Goal: Find specific page/section: Find specific page/section

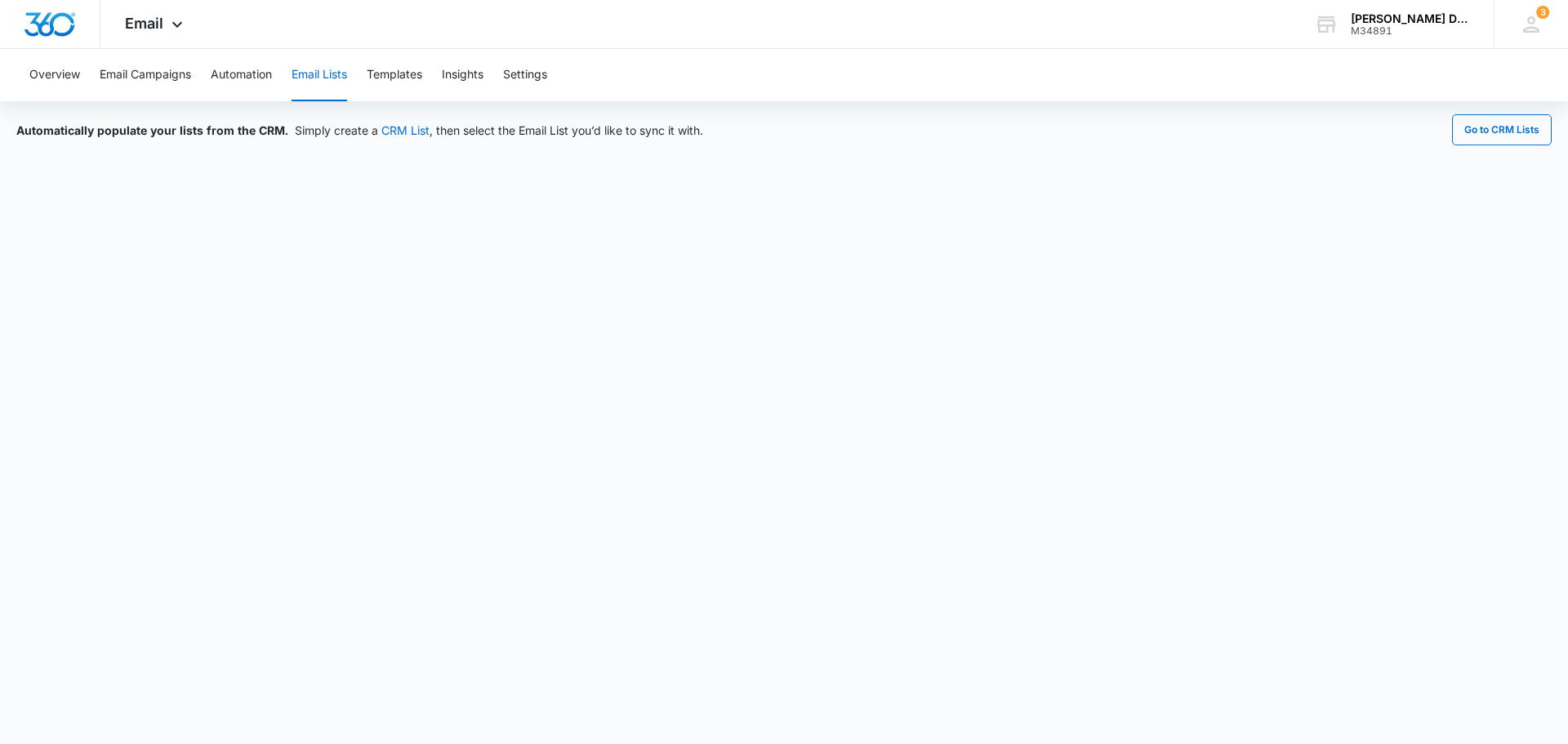
click at [316, 73] on button "Email Lists" at bounding box center [319, 75] width 56 height 52
click at [330, 79] on button "Email Lists" at bounding box center [319, 75] width 56 height 52
click at [332, 72] on button "Email Lists" at bounding box center [319, 75] width 56 height 52
drag, startPoint x: 334, startPoint y: 83, endPoint x: 324, endPoint y: 84, distance: 10.0
click at [333, 83] on button "Email Lists" at bounding box center [319, 75] width 56 height 52
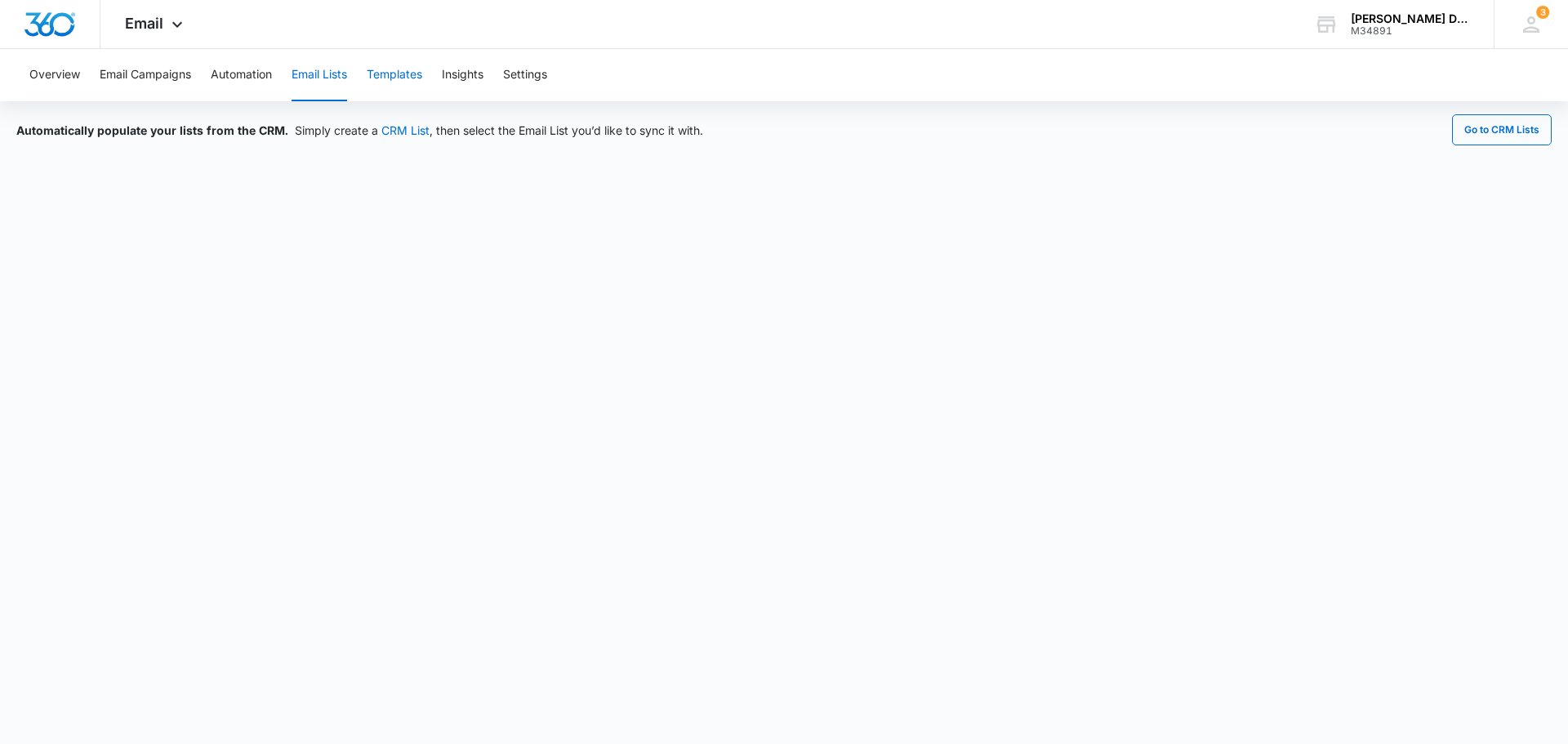
click at [380, 81] on button "Templates" at bounding box center [394, 75] width 56 height 52
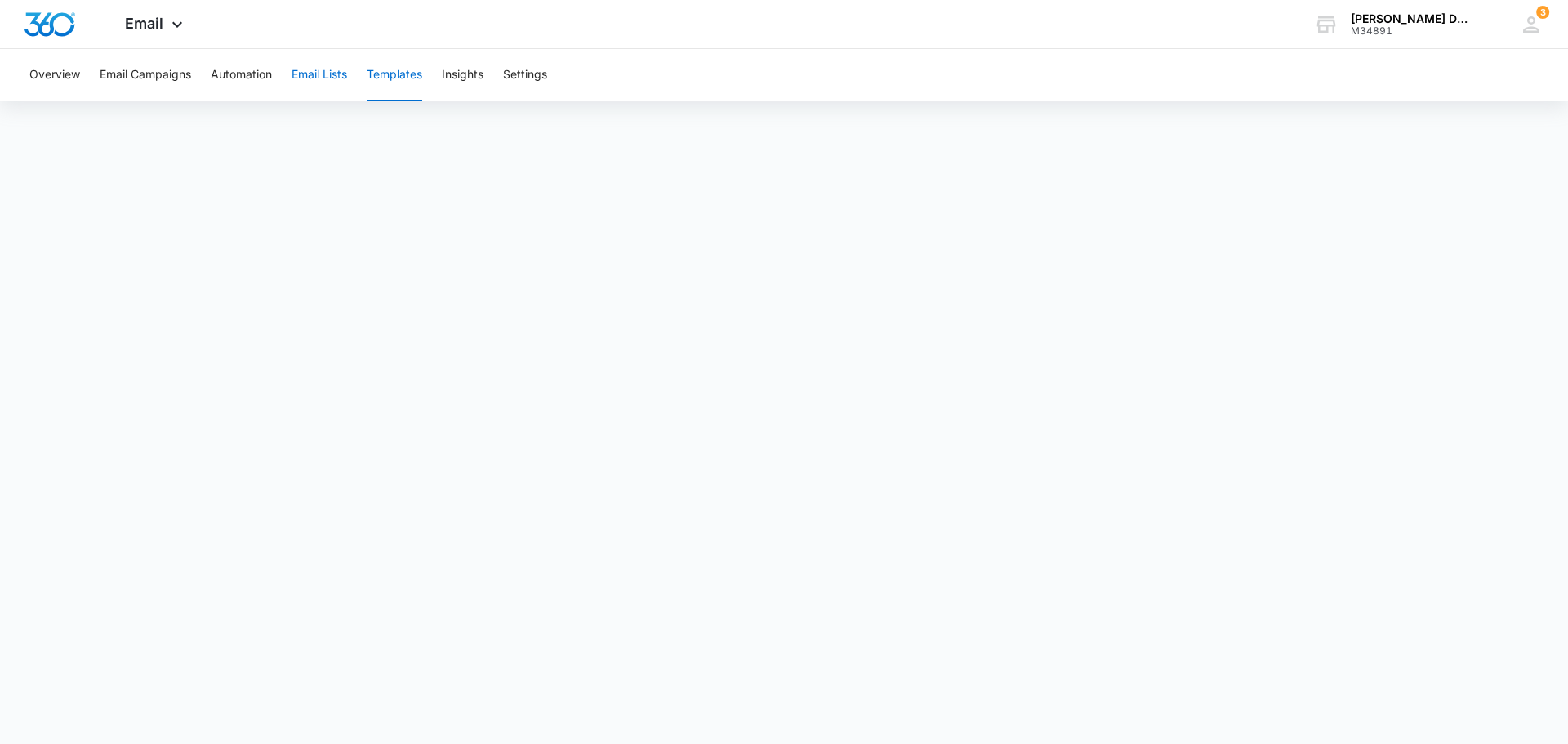
click at [334, 75] on button "Email Lists" at bounding box center [319, 75] width 56 height 52
click at [324, 74] on button "Email Lists" at bounding box center [319, 75] width 56 height 52
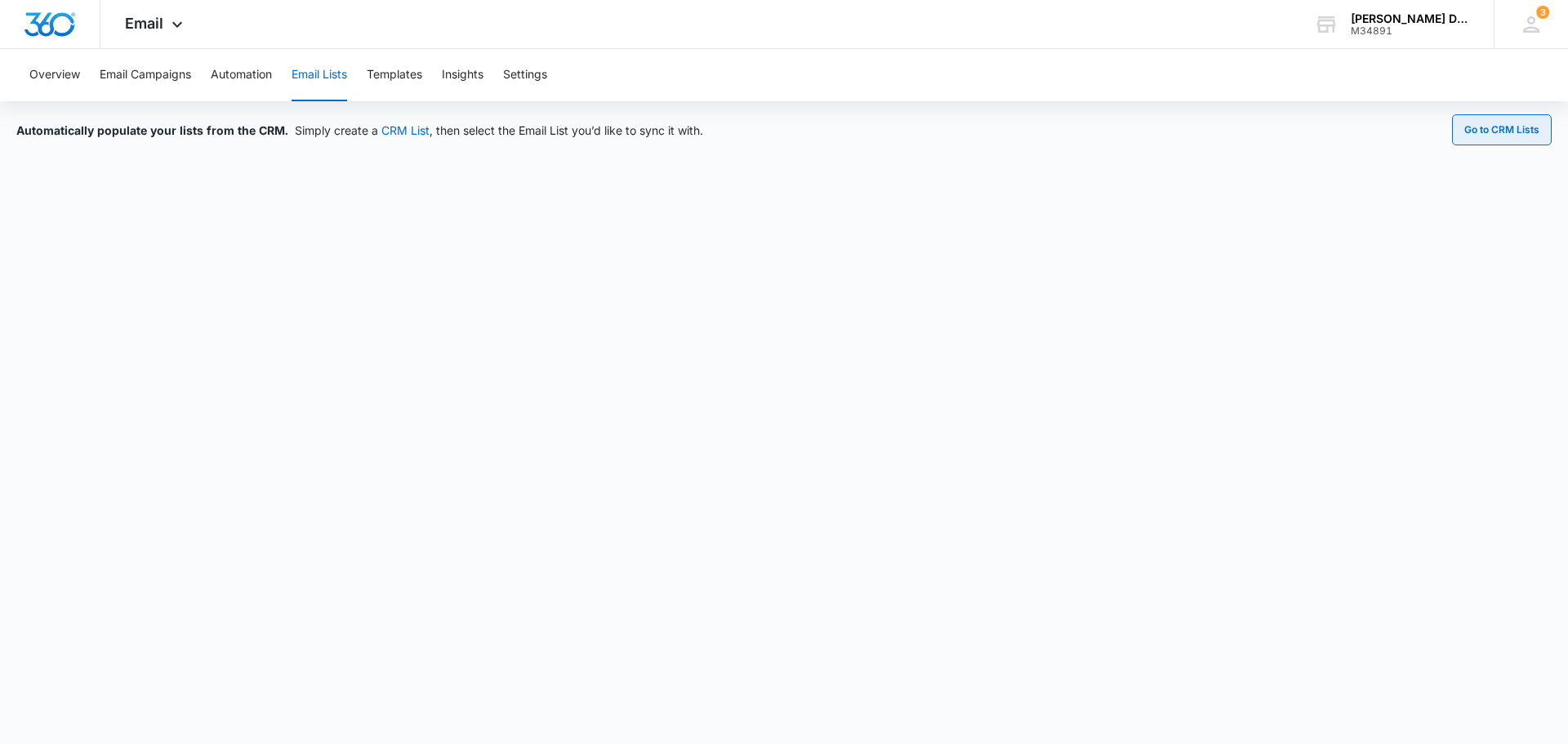
drag, startPoint x: 1491, startPoint y: 124, endPoint x: 1466, endPoint y: 140, distance: 29.7
click at [1491, 124] on button "Go to CRM Lists" at bounding box center [1502, 130] width 100 height 31
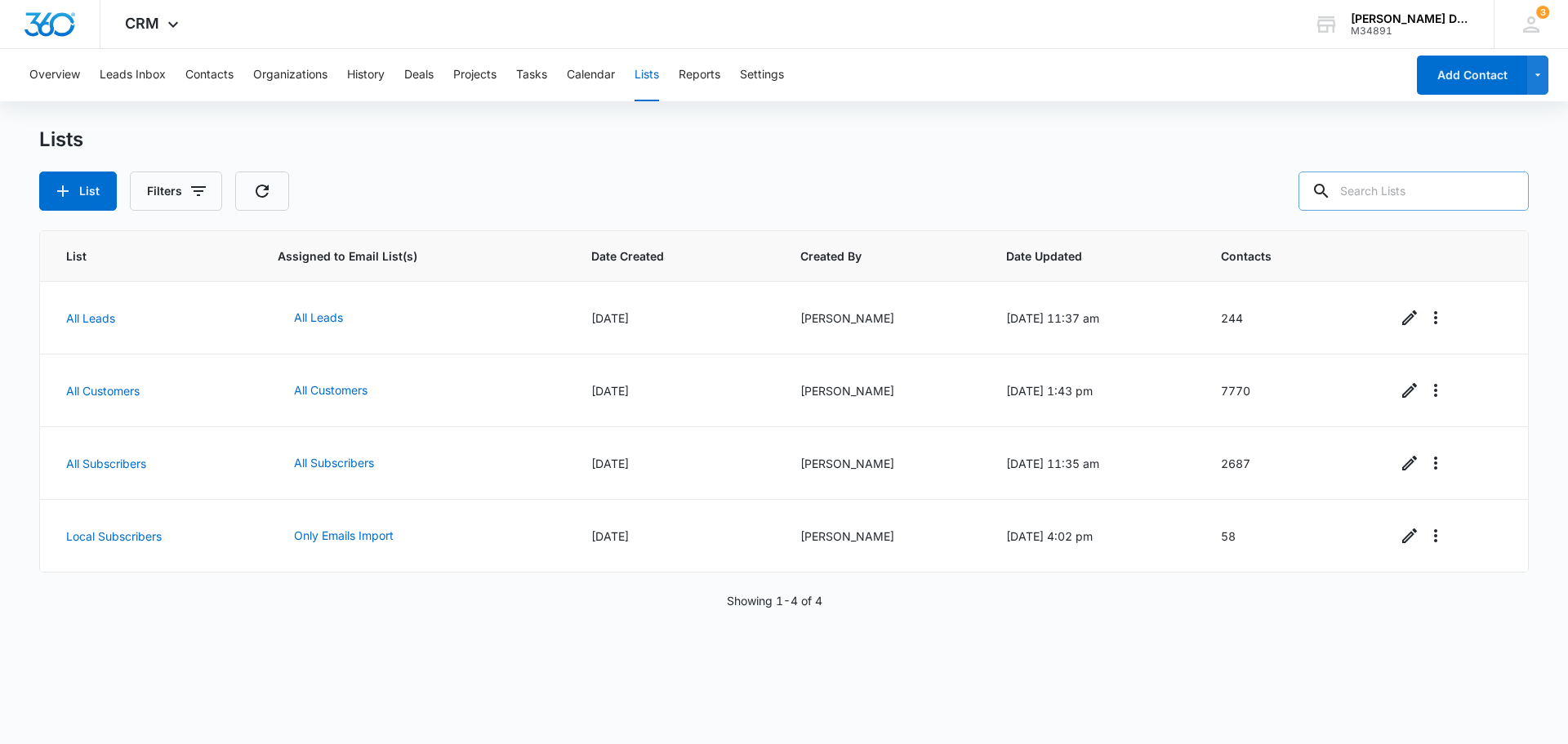
click at [1390, 185] on input "text" at bounding box center [1414, 191] width 231 height 40
type input "leonid"
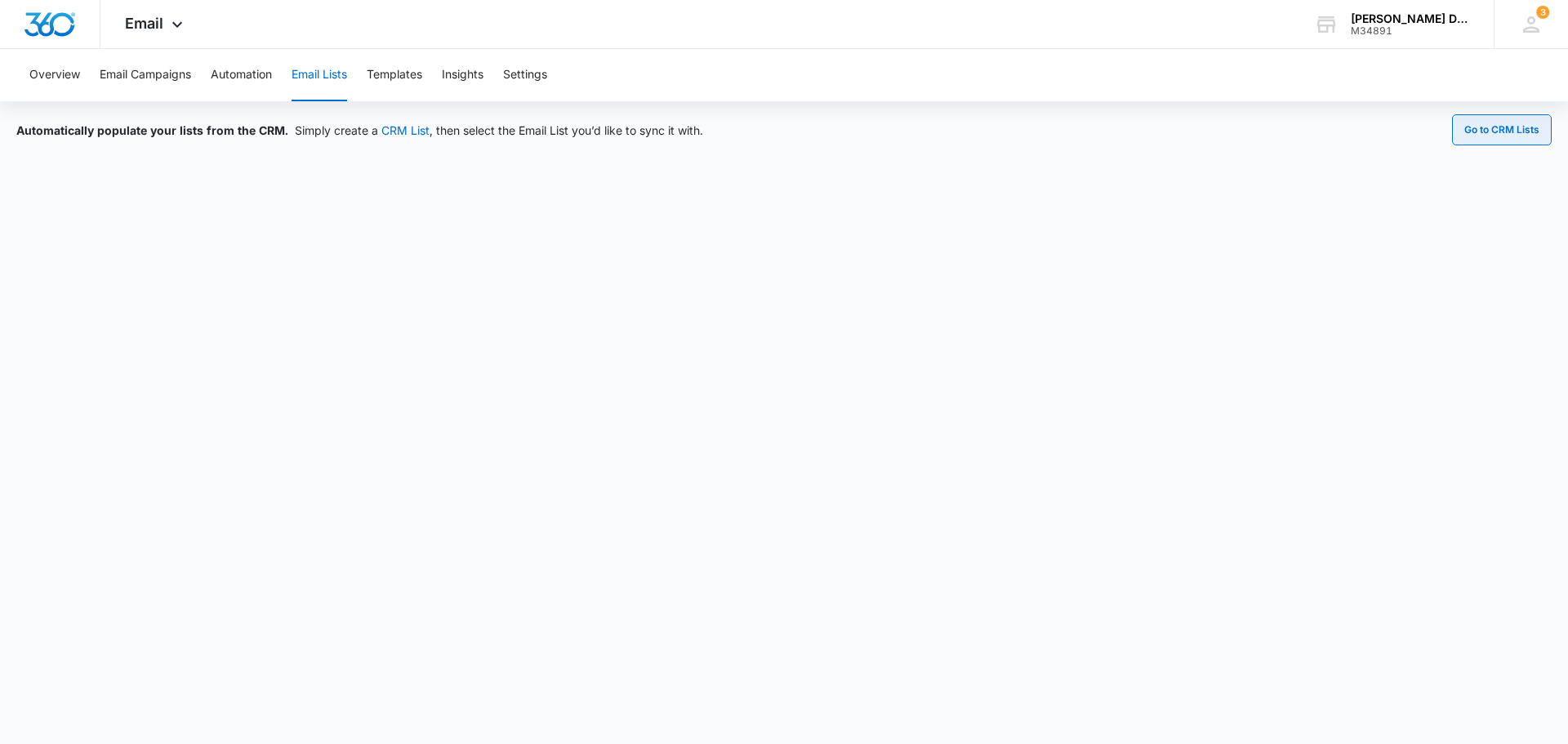
click at [1519, 130] on button "Go to CRM Lists" at bounding box center [1502, 130] width 100 height 31
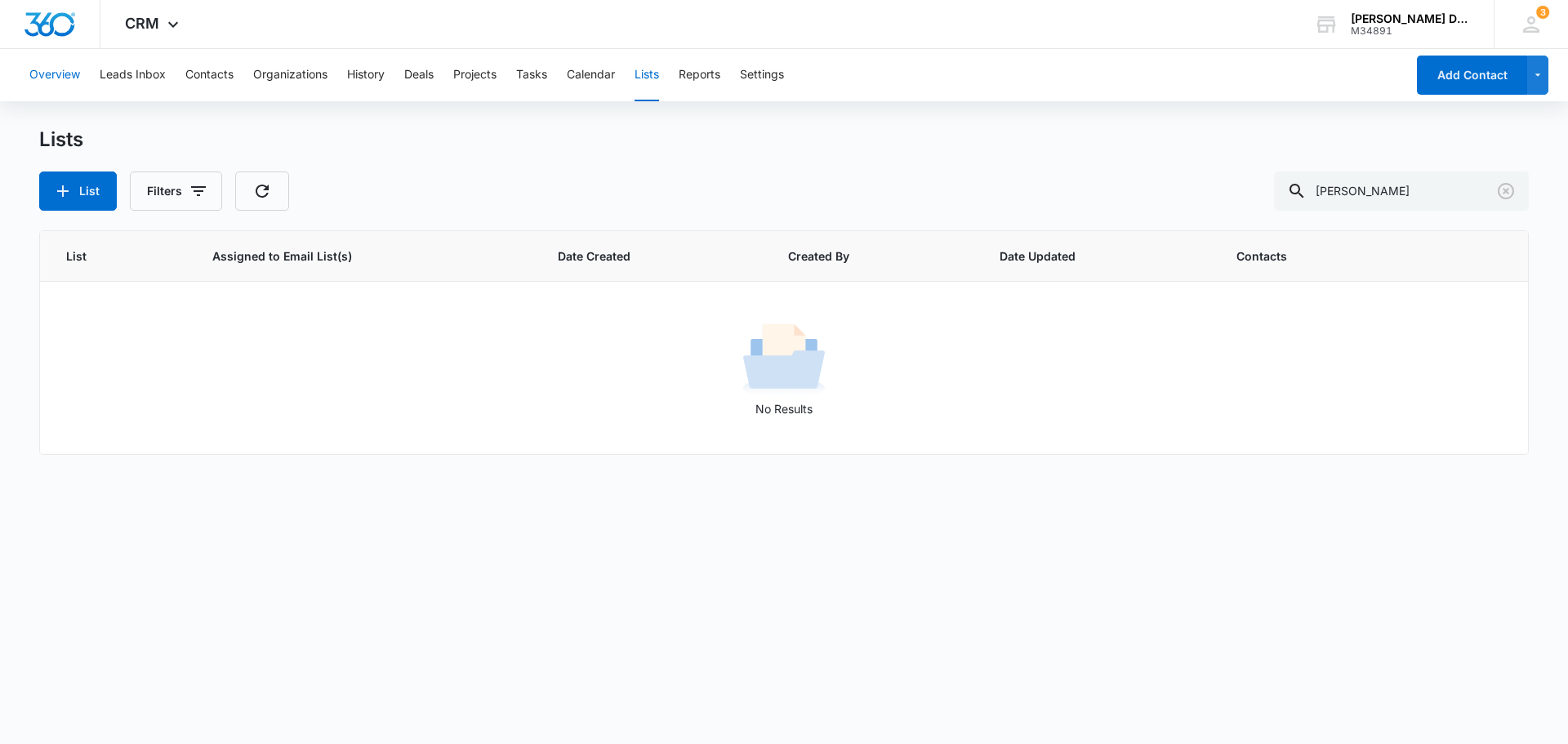
click at [56, 80] on button "Overview" at bounding box center [54, 75] width 51 height 52
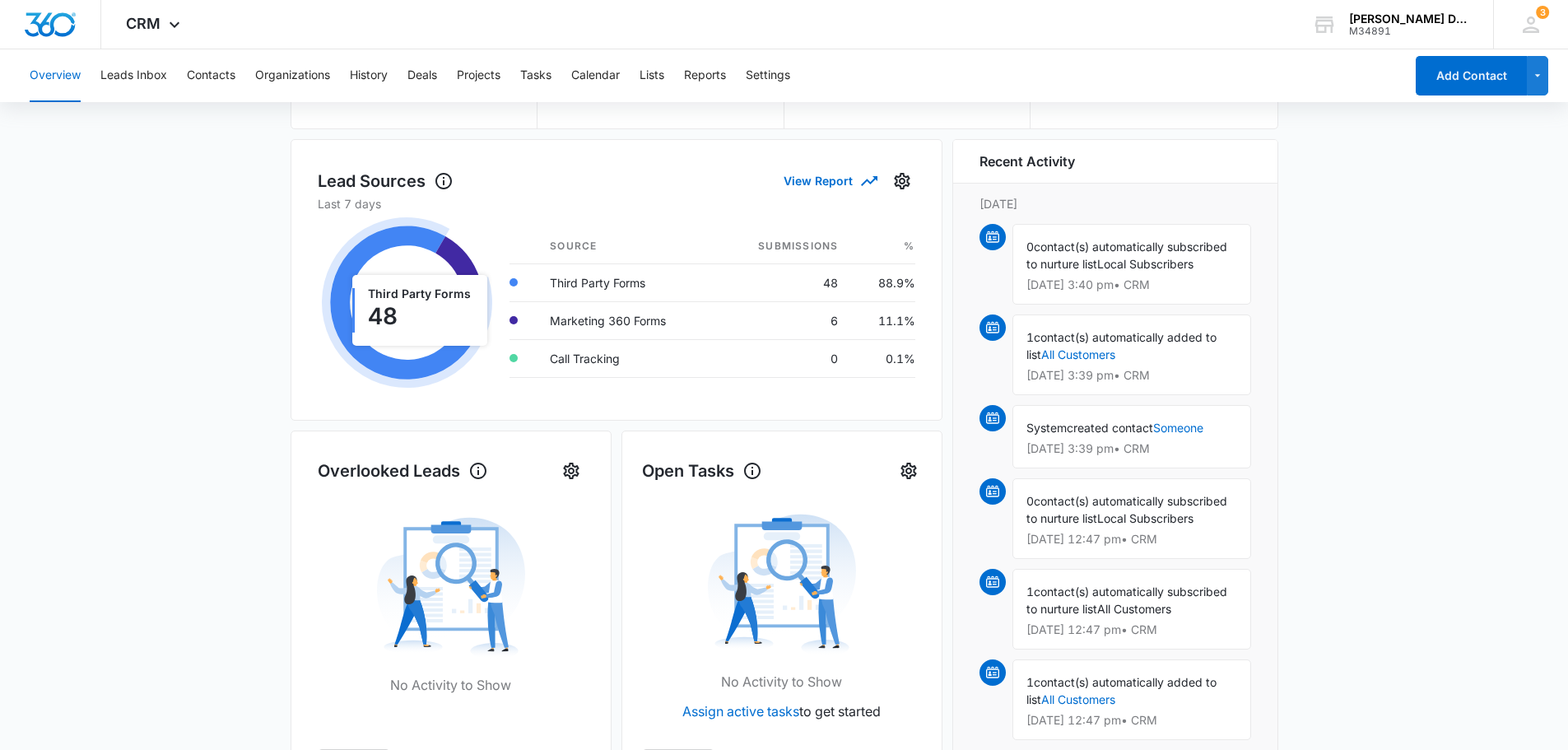
scroll to position [183, 0]
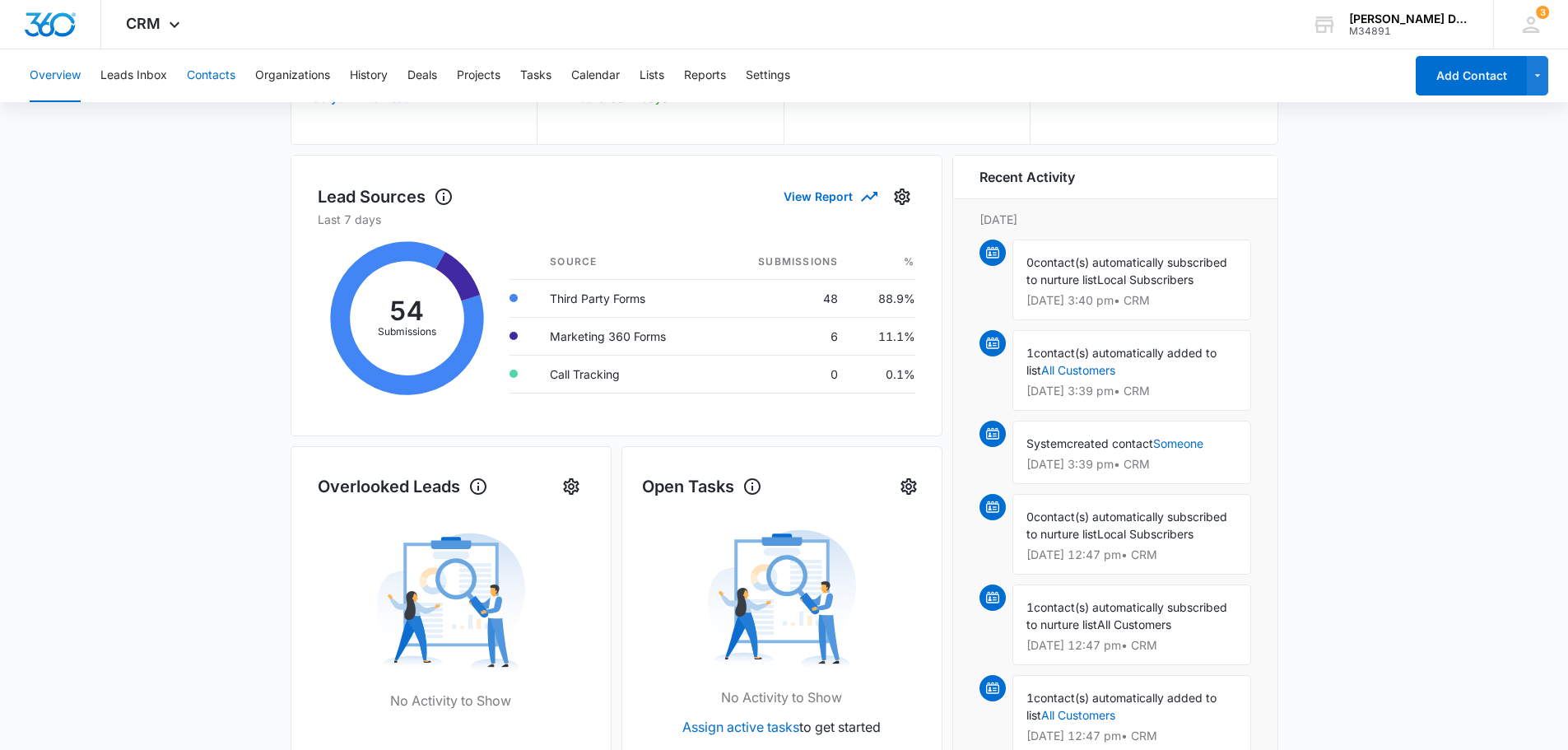
click at [221, 71] on button "Contacts" at bounding box center [211, 75] width 49 height 53
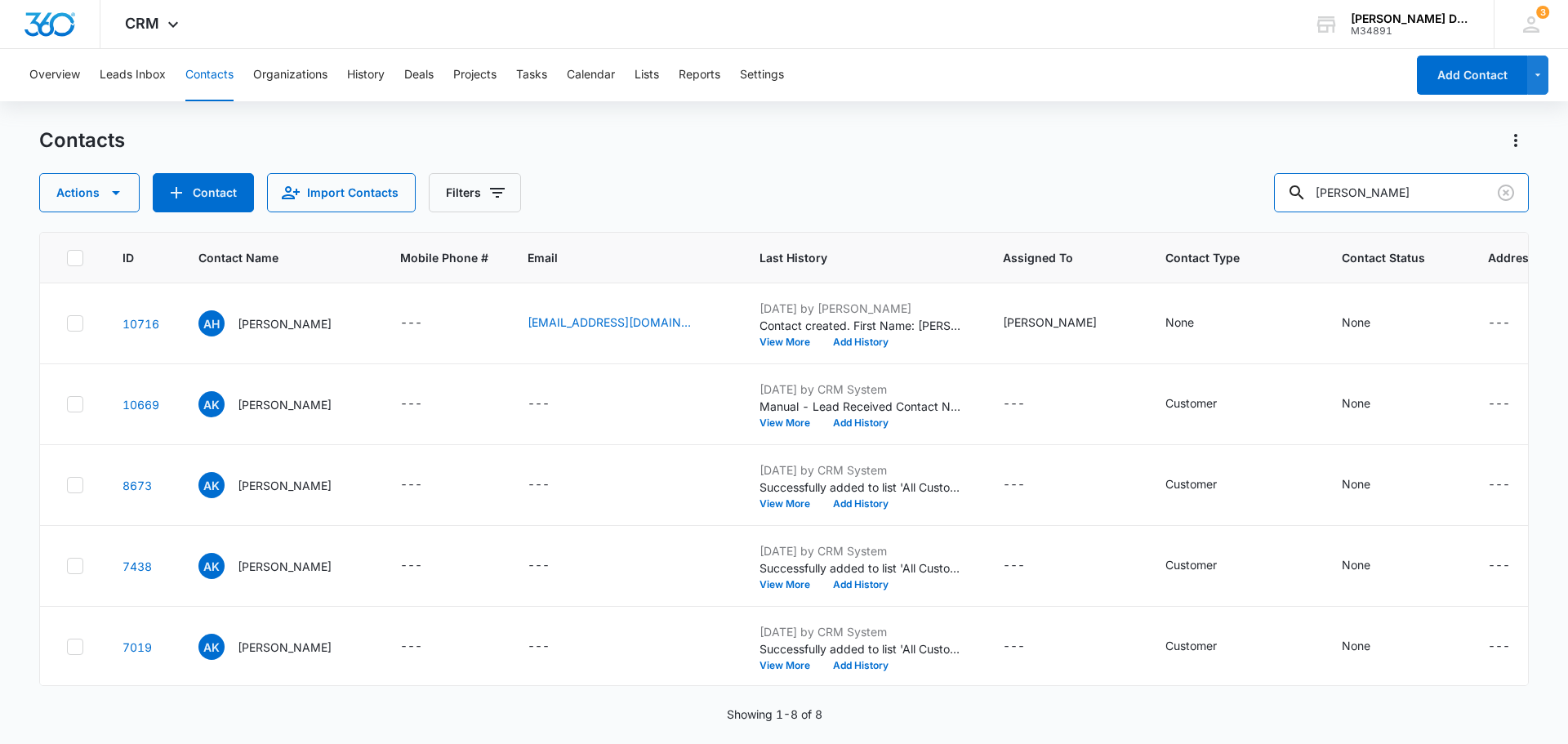
drag, startPoint x: 1400, startPoint y: 197, endPoint x: 1206, endPoint y: 181, distance: 194.7
click at [1206, 181] on div "Actions Contact Import Contacts Filters anne hill" at bounding box center [784, 193] width 1490 height 40
type input "leonid"
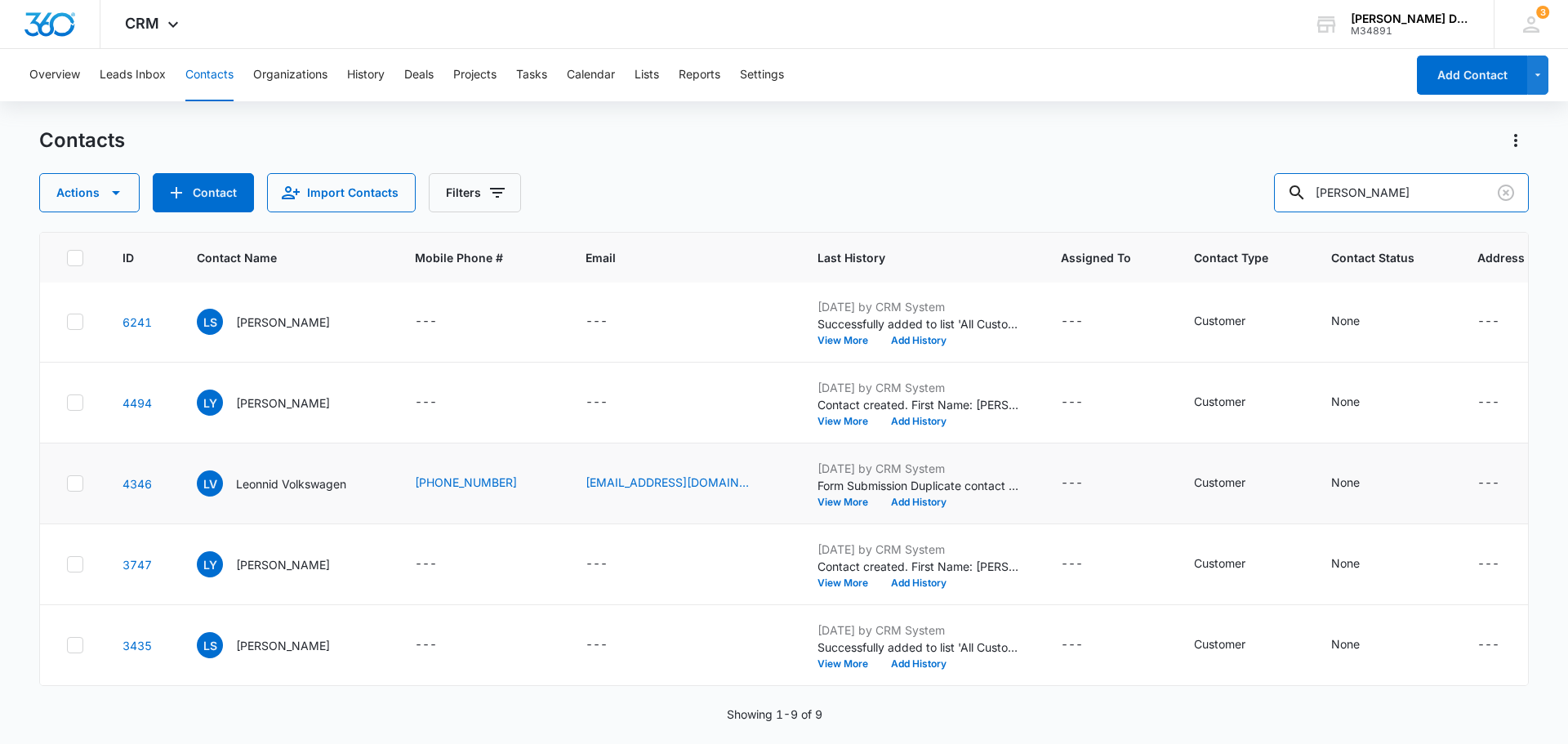
scroll to position [337, 0]
click at [853, 578] on button "View More" at bounding box center [849, 582] width 62 height 9
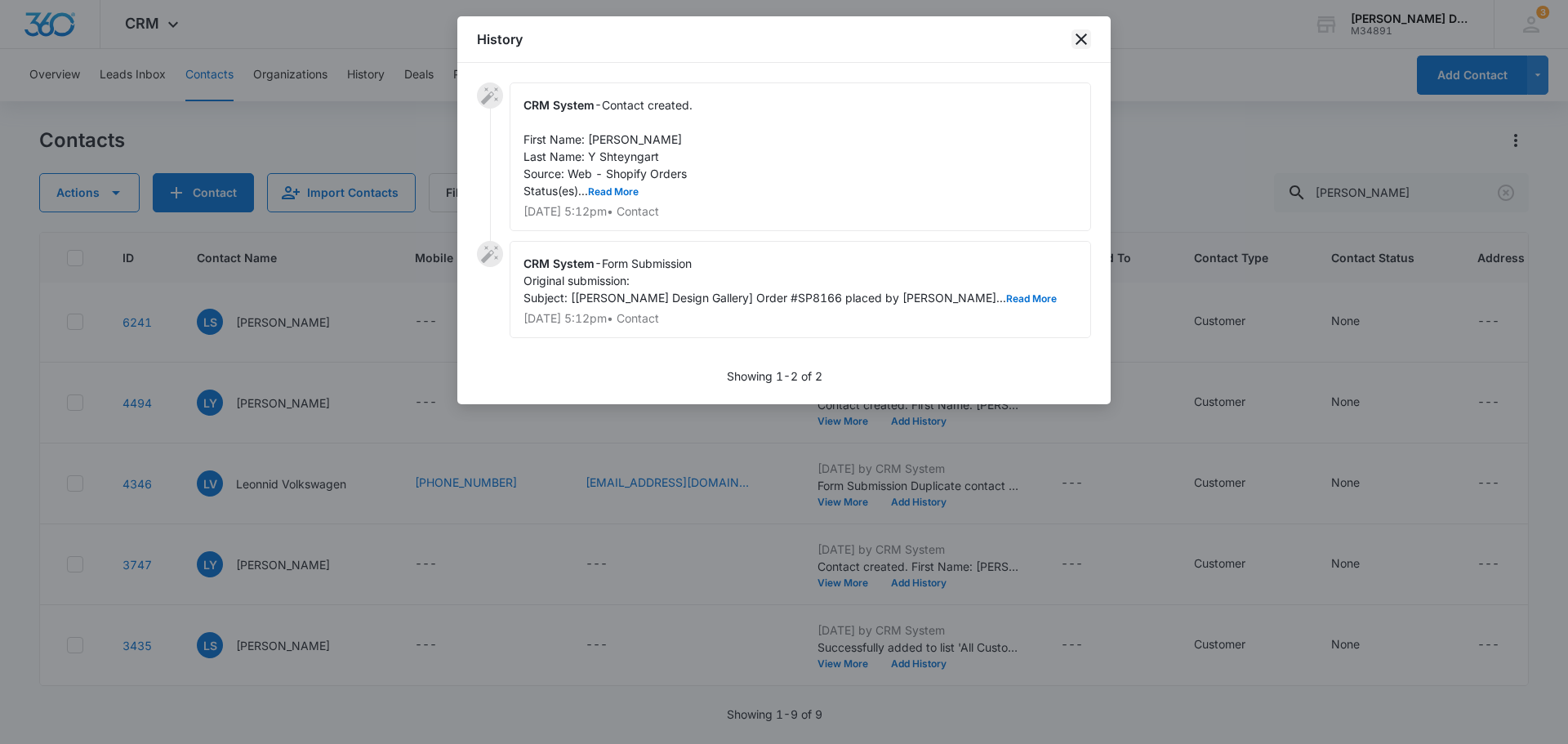
click at [1084, 34] on icon "close" at bounding box center [1081, 39] width 20 height 20
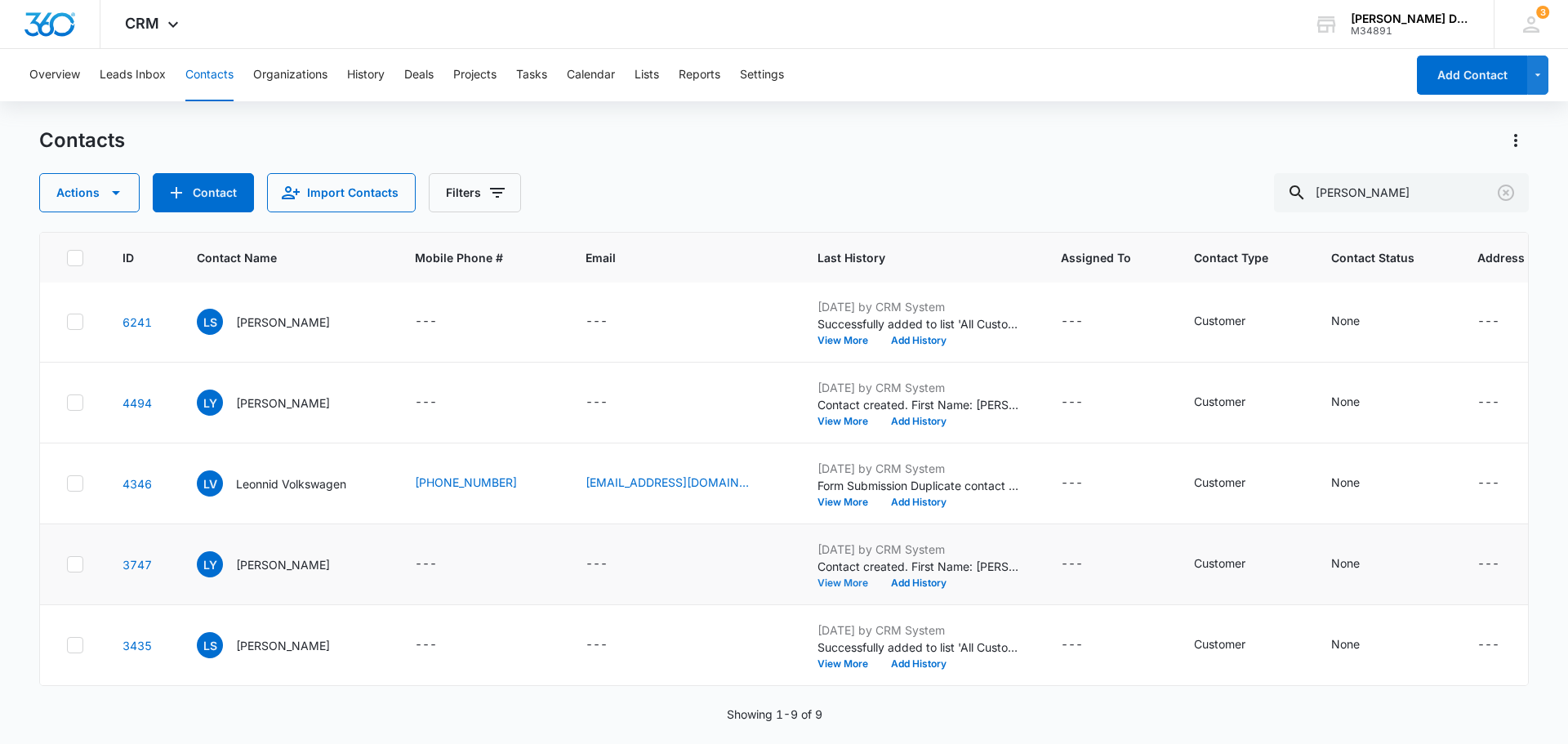
click at [831, 578] on button "View More" at bounding box center [849, 582] width 62 height 9
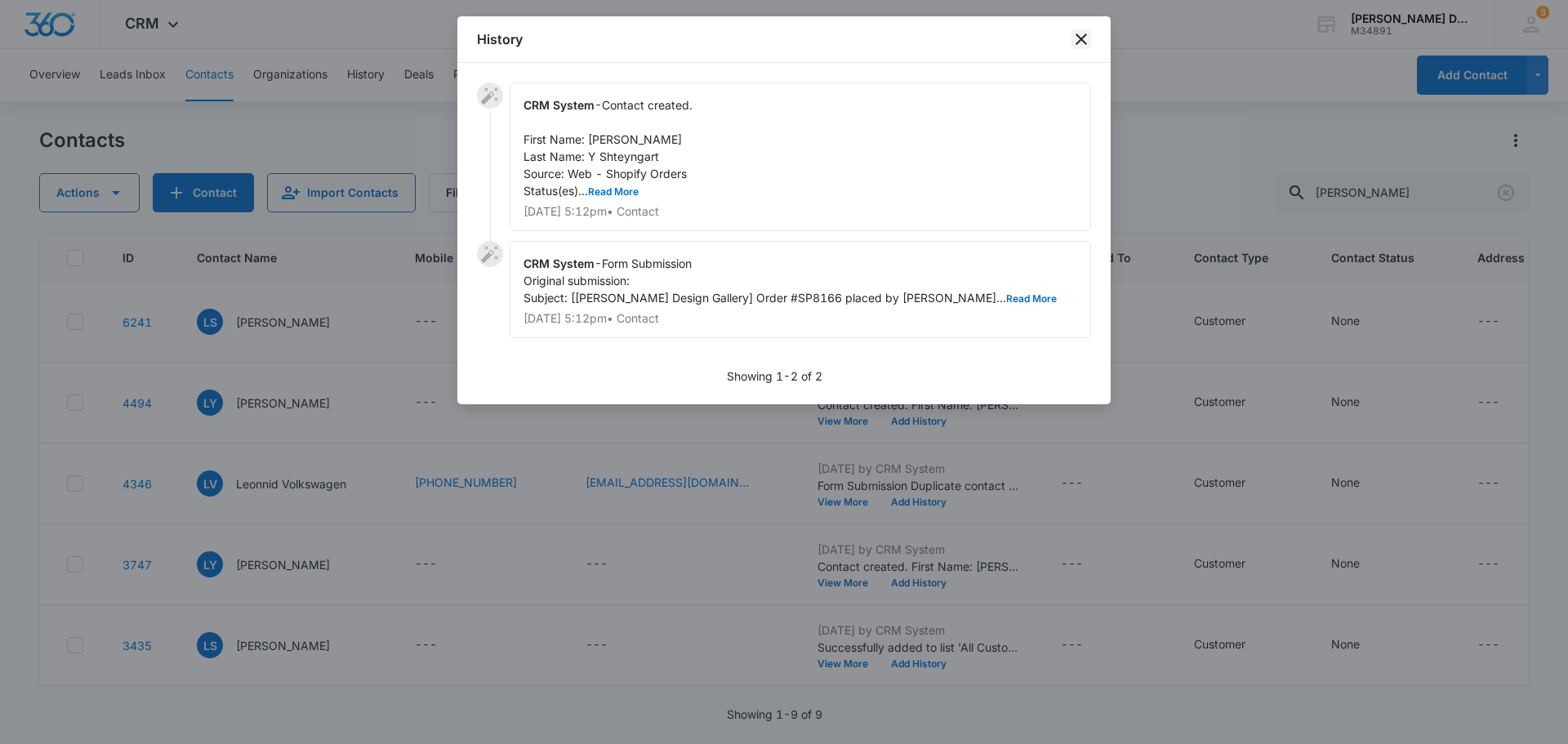
click at [1082, 41] on icon "close" at bounding box center [1081, 39] width 20 height 20
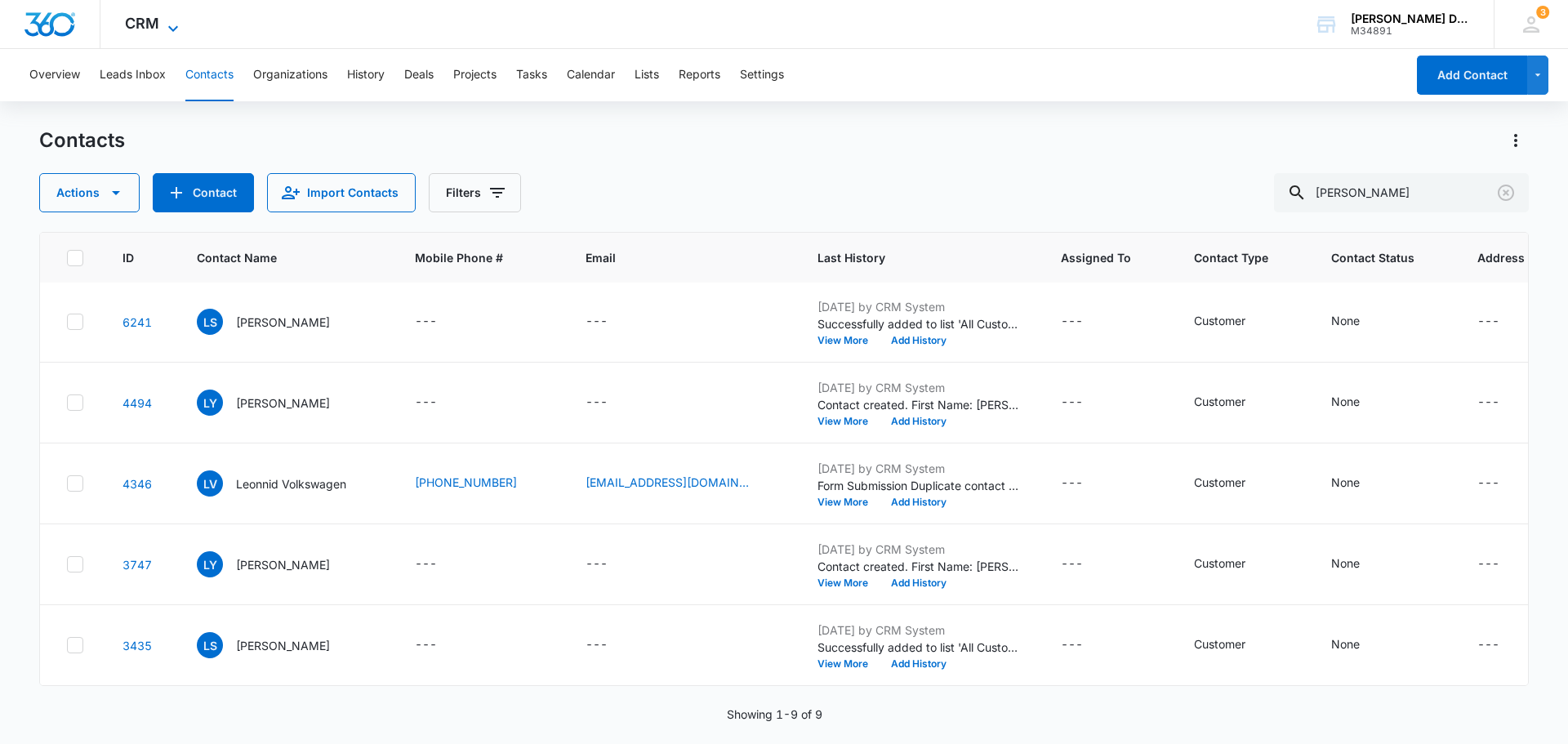
click at [163, 34] on icon at bounding box center [173, 28] width 20 height 20
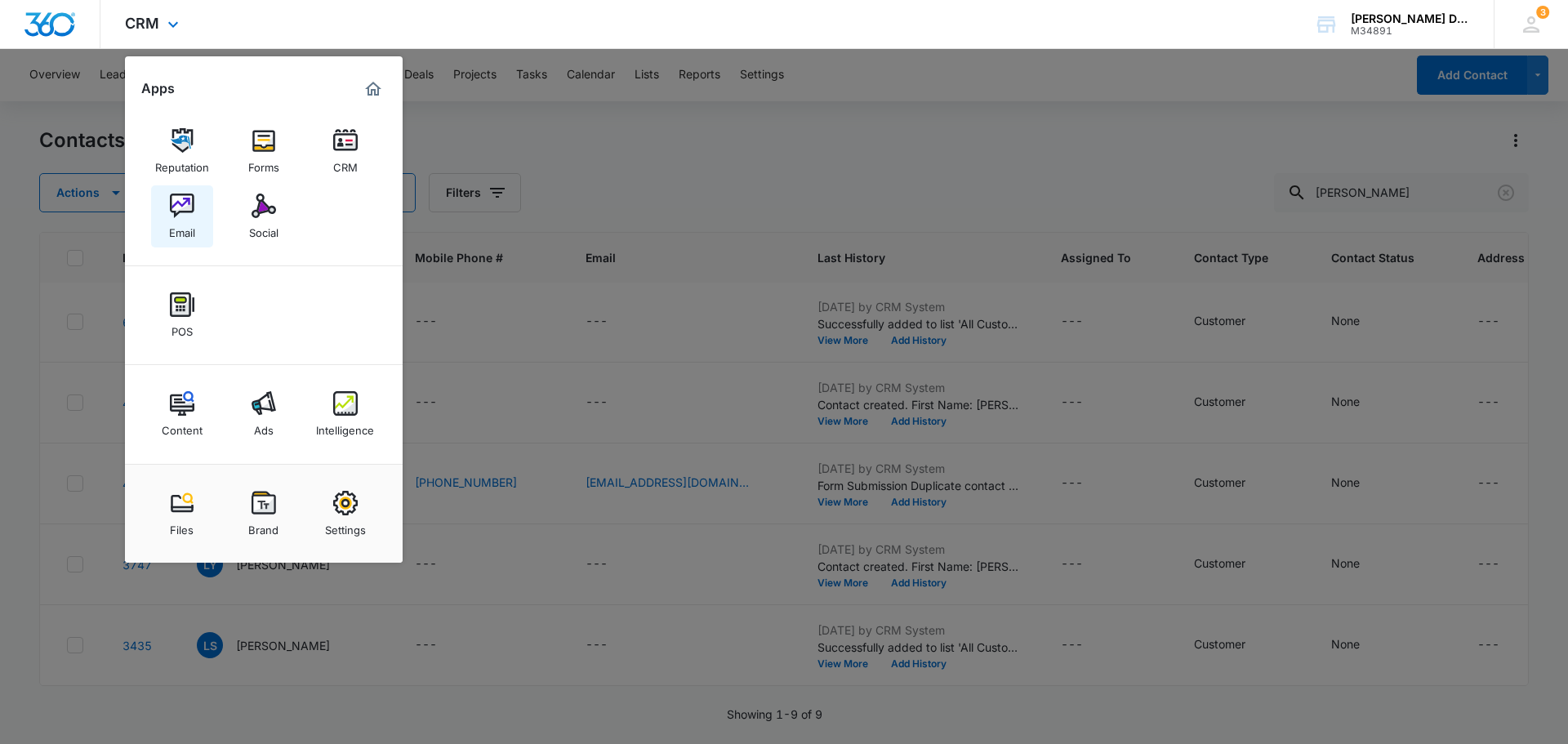
click at [191, 226] on div "Email" at bounding box center [182, 229] width 26 height 22
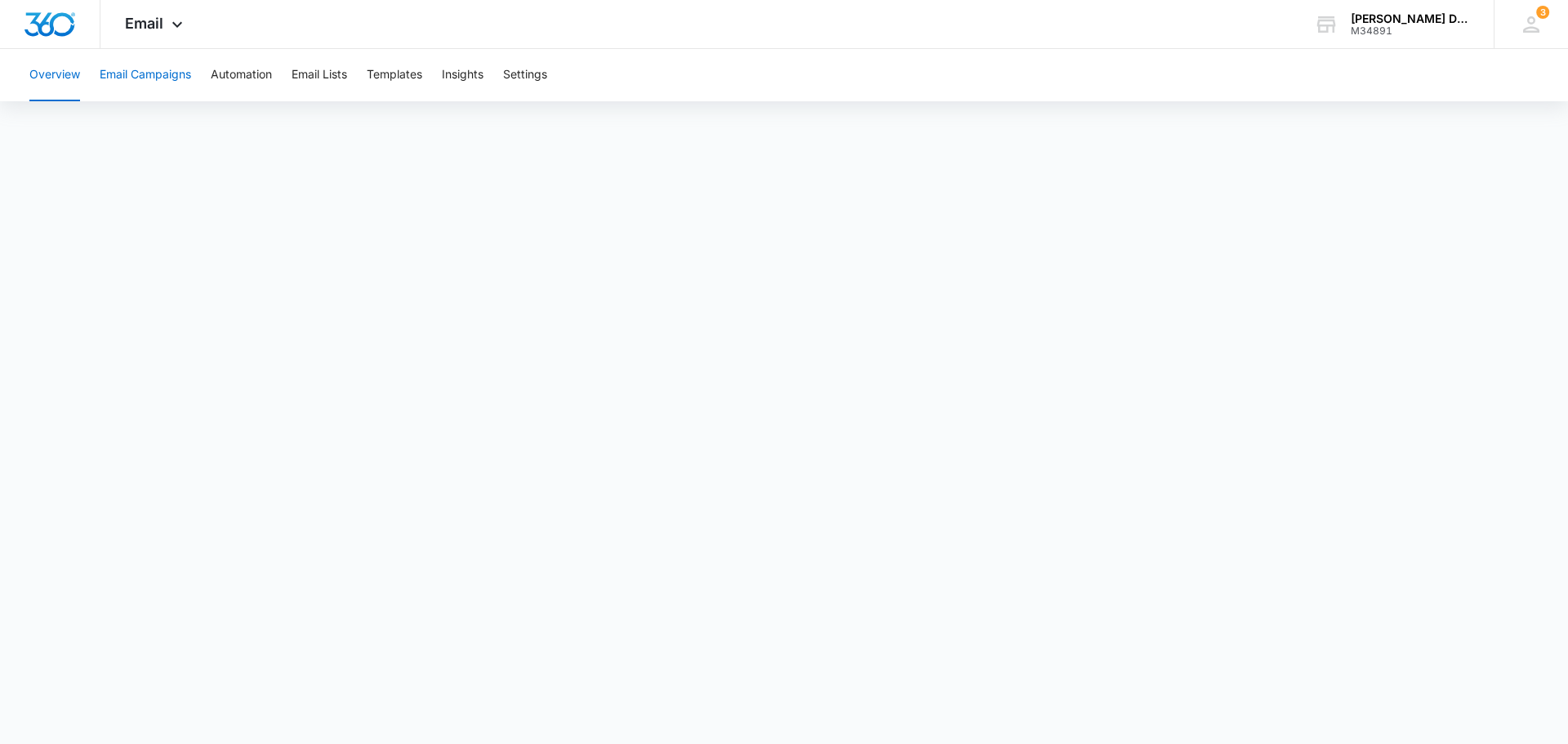
click at [185, 74] on button "Email Campaigns" at bounding box center [145, 75] width 91 height 52
